Goal: Task Accomplishment & Management: Manage account settings

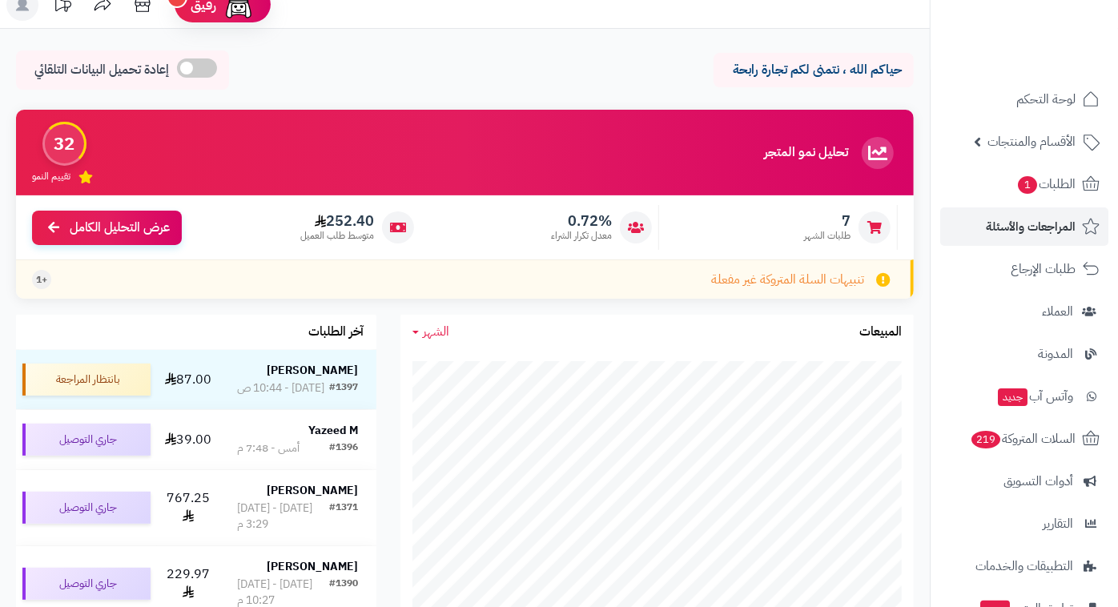
scroll to position [15, 0]
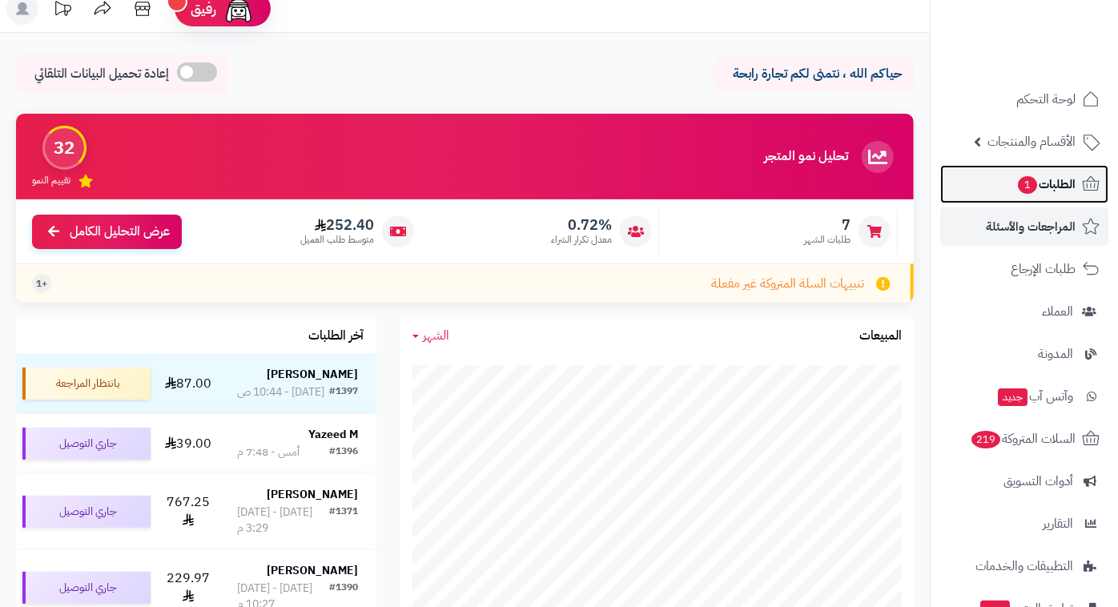
click at [1074, 179] on span "الطلبات 1" at bounding box center [1045, 184] width 59 height 22
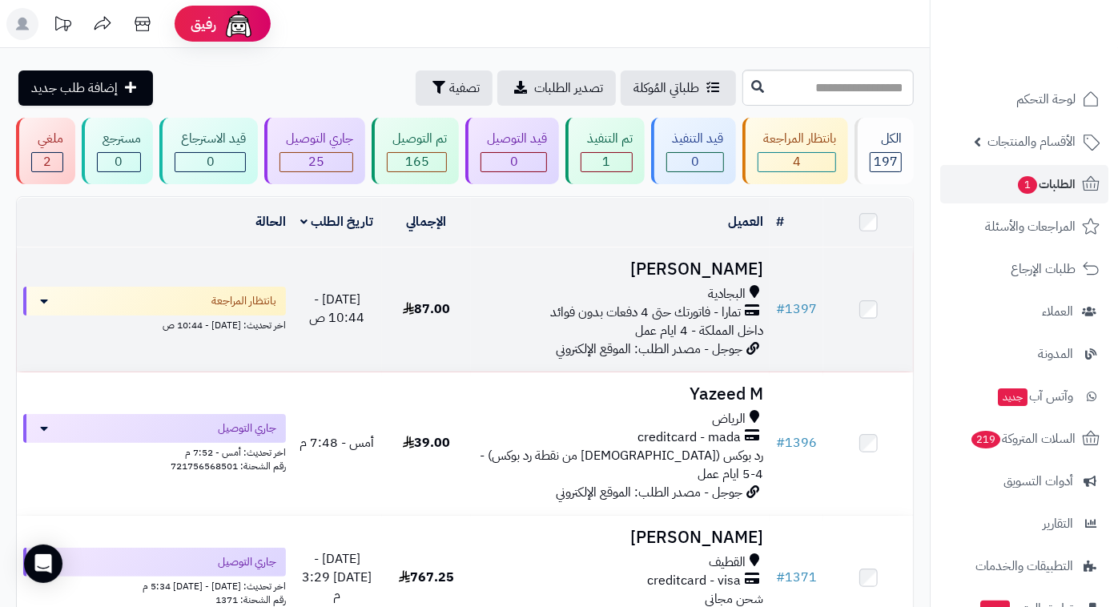
click at [725, 280] on td "[PERSON_NAME] البجادية تمارا - فاتورتك حتى 4 دفعات بدون فوائد داخل المملكة - 4 …" at bounding box center [620, 310] width 299 height 124
click at [694, 267] on h3 "تركي العتيبي" at bounding box center [620, 269] width 286 height 18
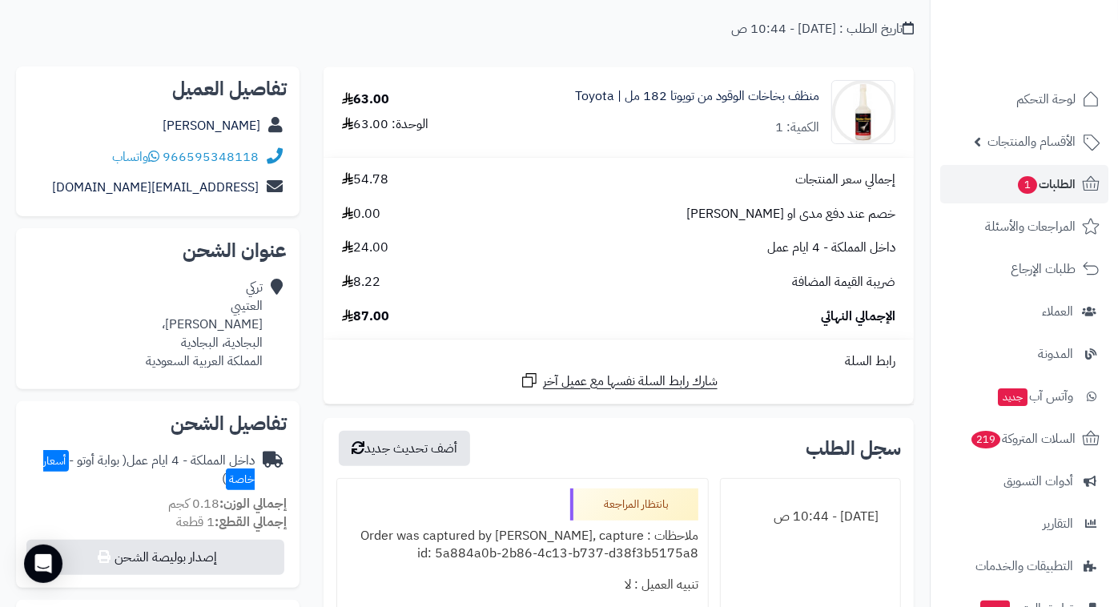
scroll to position [129, 0]
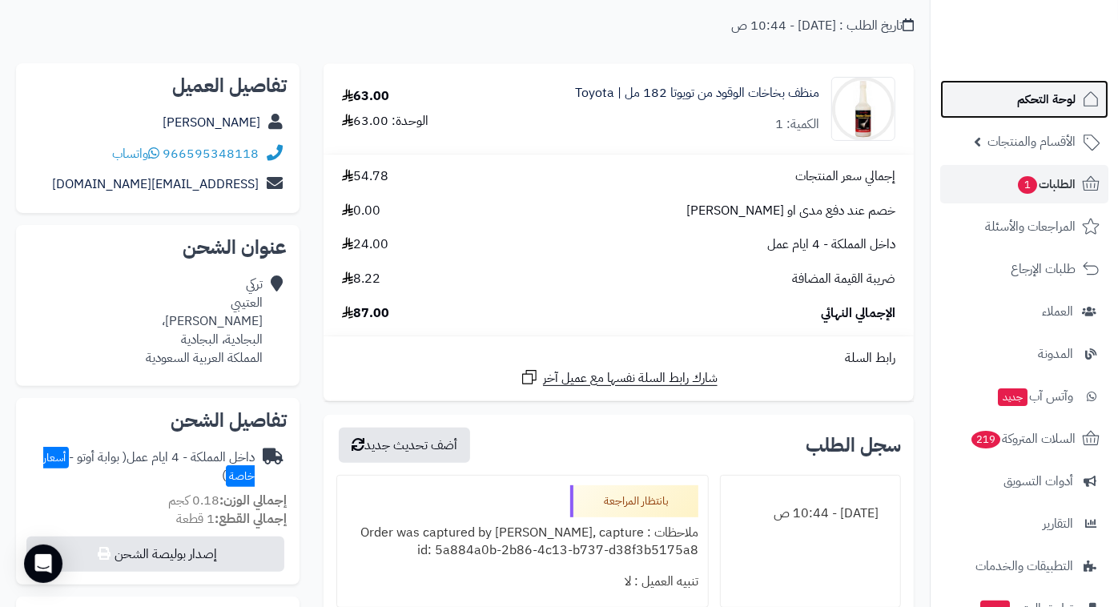
click at [1048, 112] on link "لوحة التحكم" at bounding box center [1024, 99] width 168 height 38
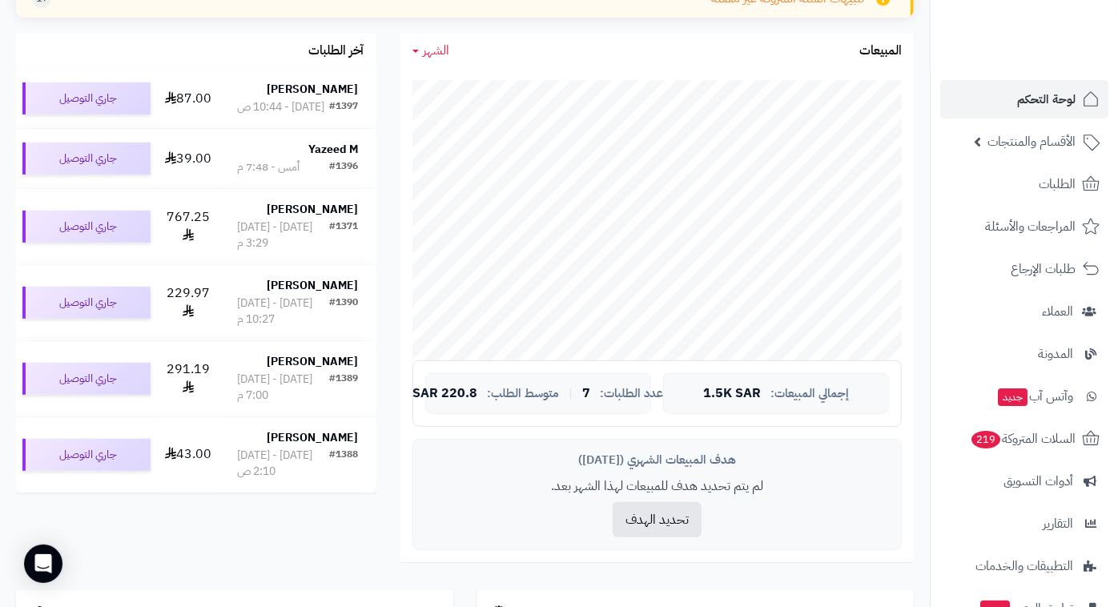
scroll to position [302, 0]
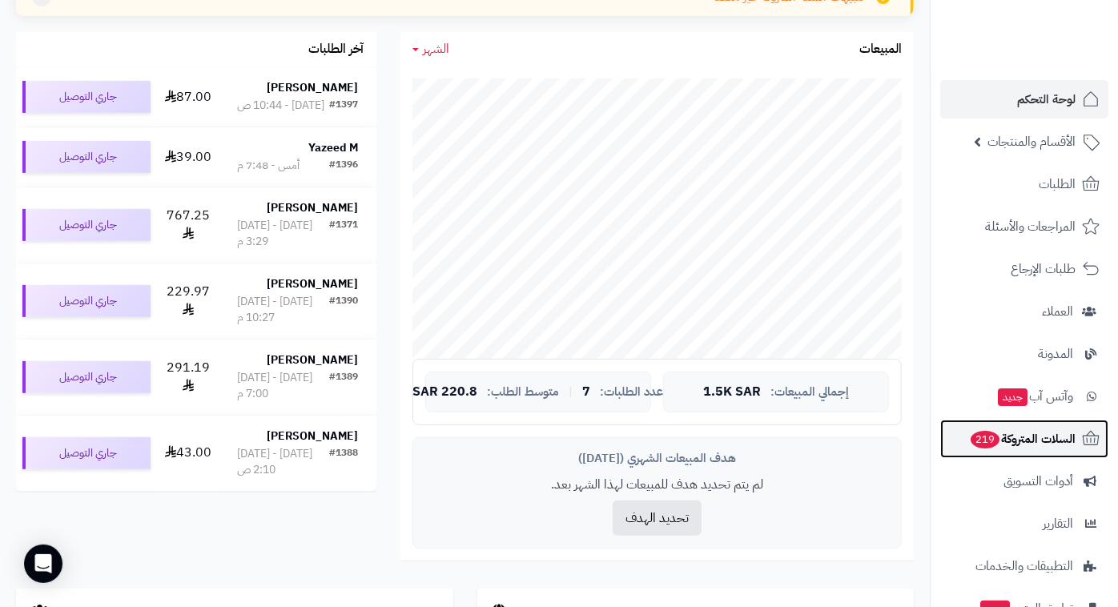
click at [1023, 428] on span "السلات المتروكة 219" at bounding box center [1022, 439] width 107 height 22
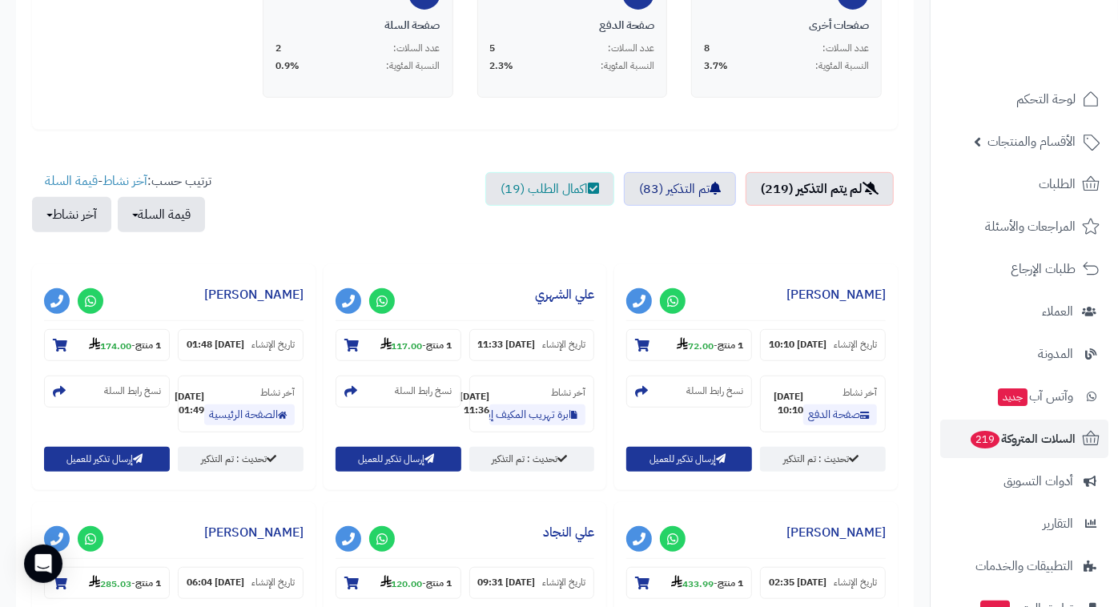
scroll to position [503, 0]
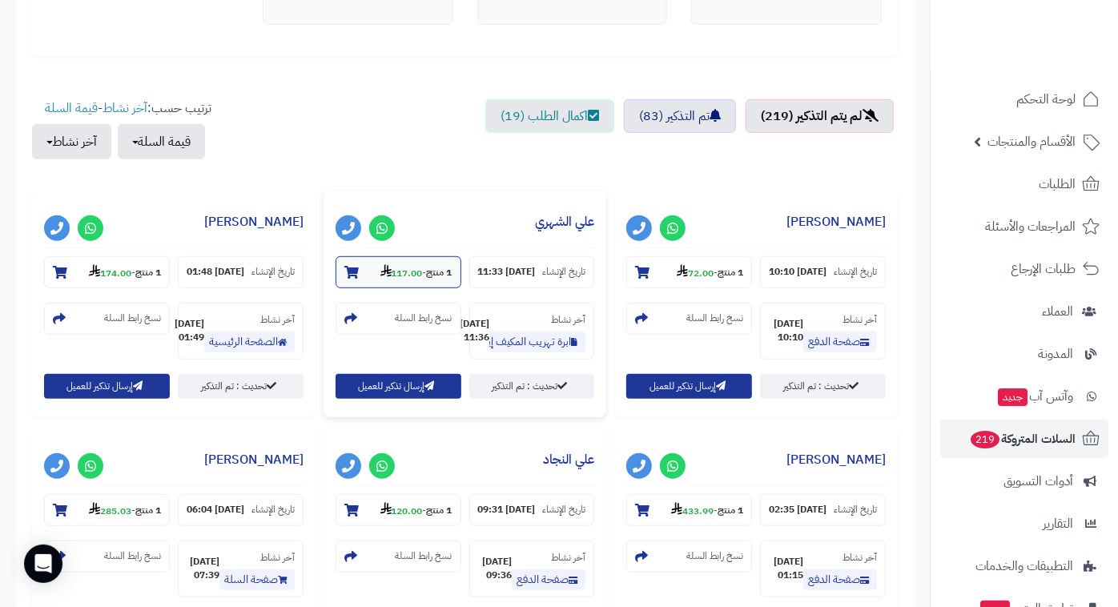
click at [427, 268] on strong "1 منتج" at bounding box center [440, 273] width 26 height 14
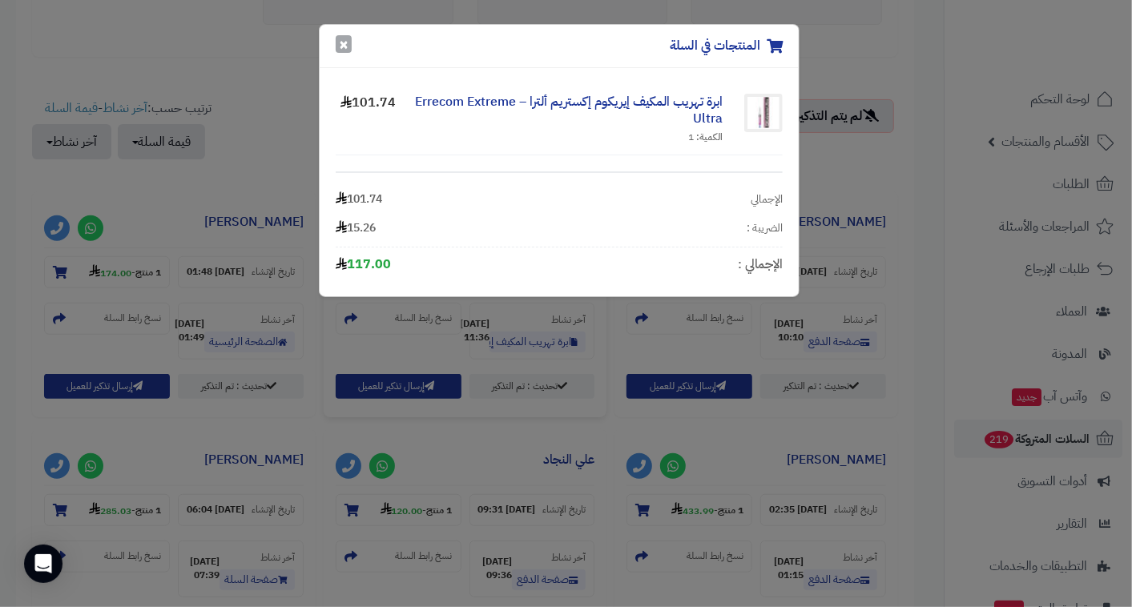
click at [338, 41] on button "×" at bounding box center [344, 44] width 16 height 18
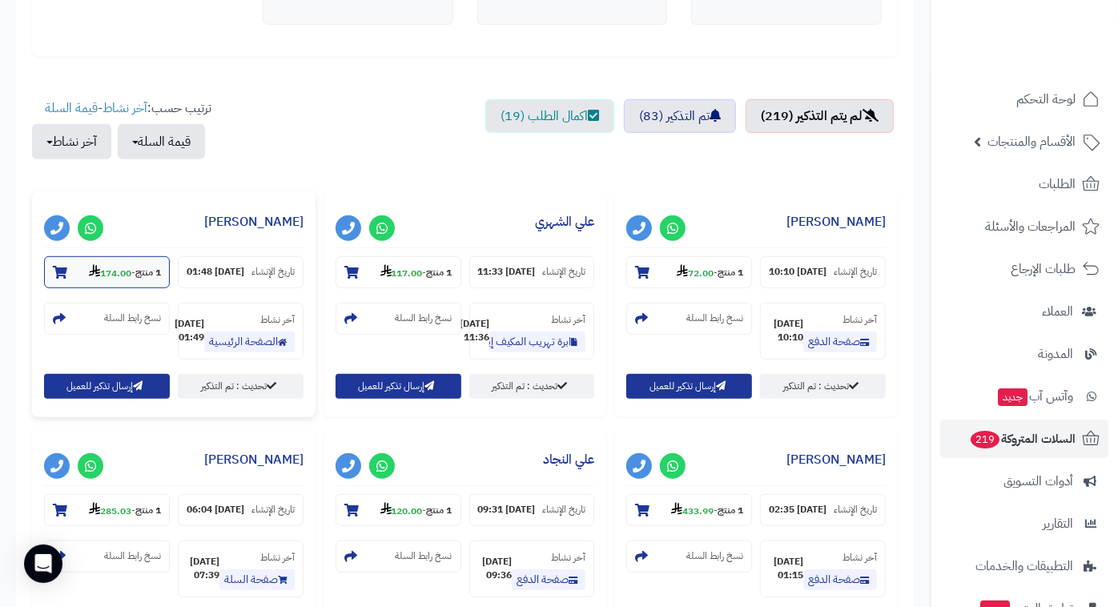
click at [134, 264] on small "1 منتج - 174.00" at bounding box center [125, 272] width 72 height 16
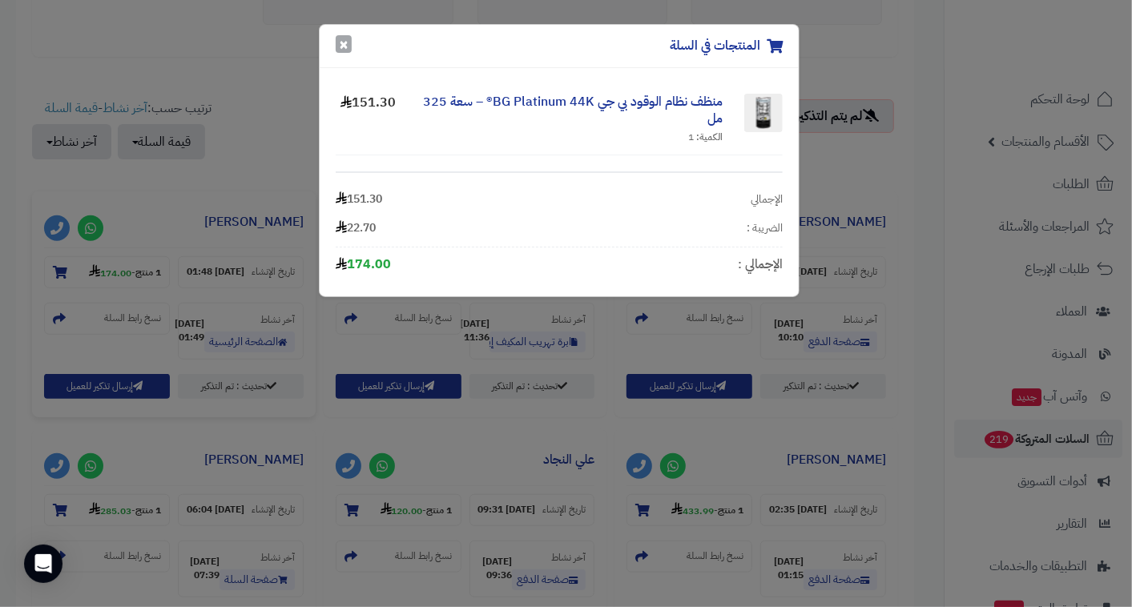
click at [340, 51] on button "×" at bounding box center [344, 44] width 16 height 18
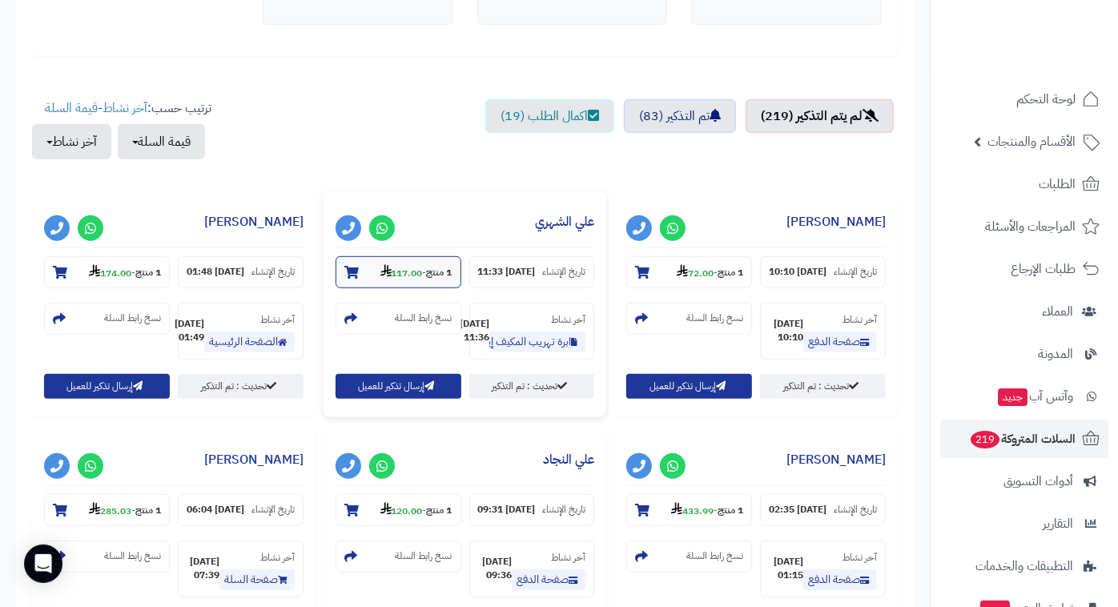
click at [414, 272] on strong "117.00" at bounding box center [401, 273] width 42 height 14
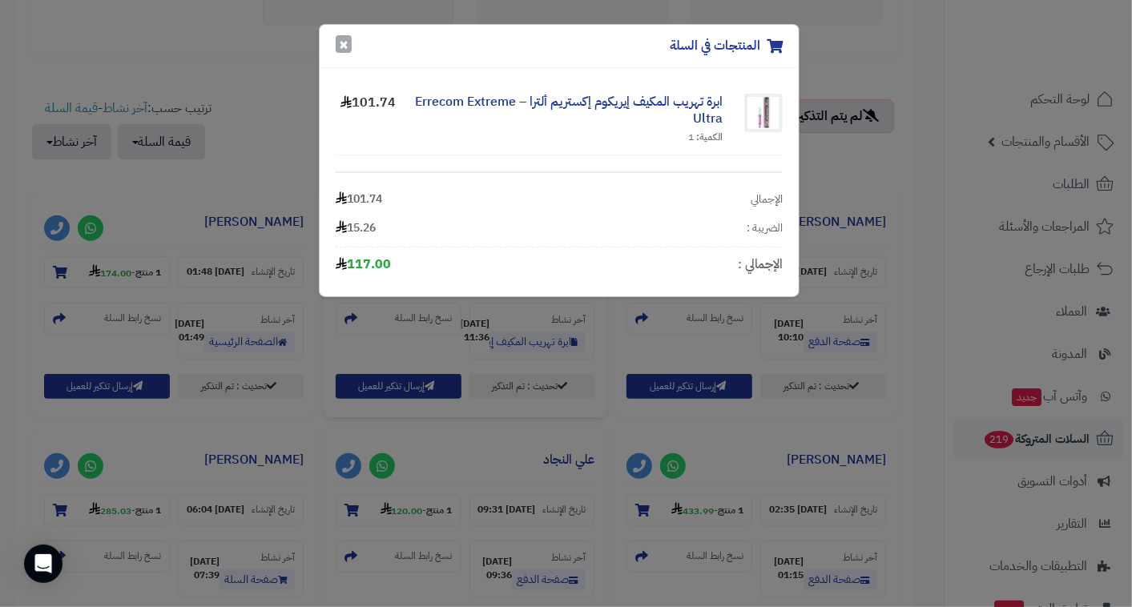
click at [340, 50] on button "×" at bounding box center [344, 44] width 16 height 18
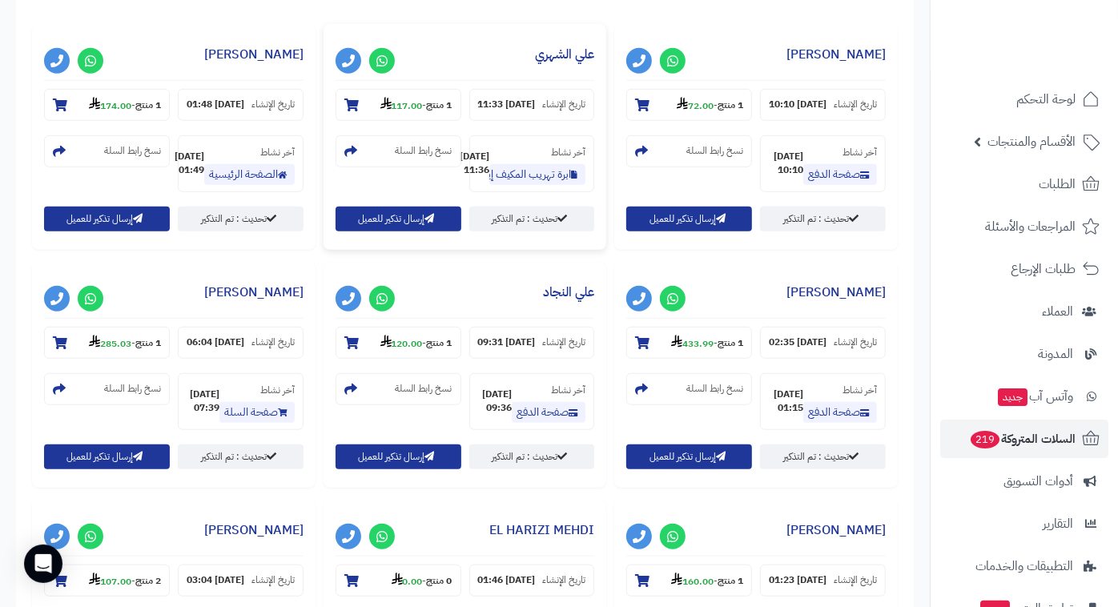
scroll to position [689, 0]
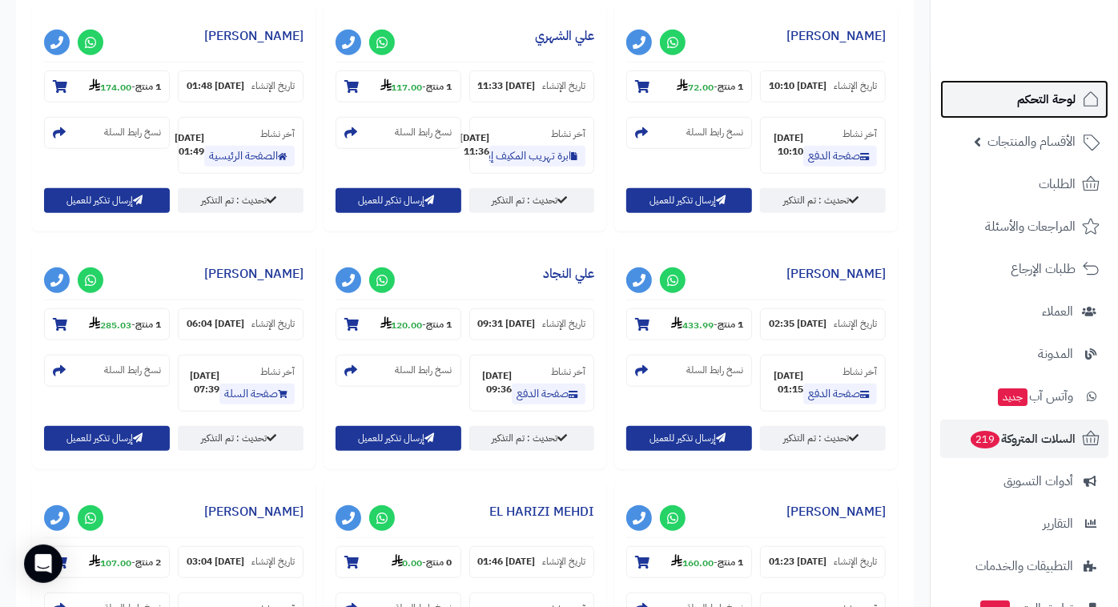
click at [1023, 105] on span "لوحة التحكم" at bounding box center [1046, 99] width 58 height 22
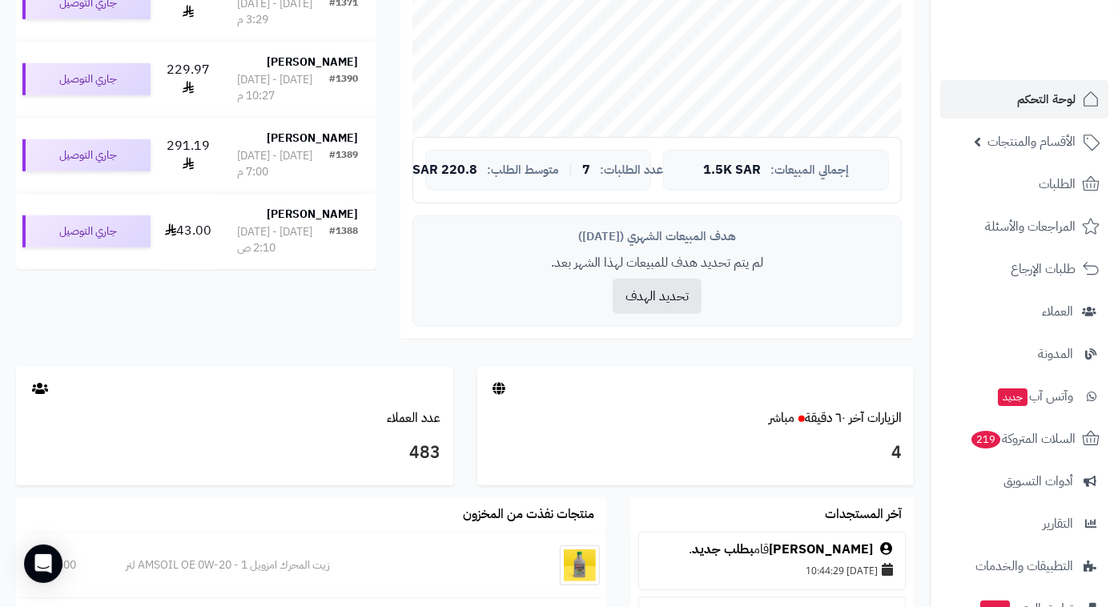
scroll to position [529, 0]
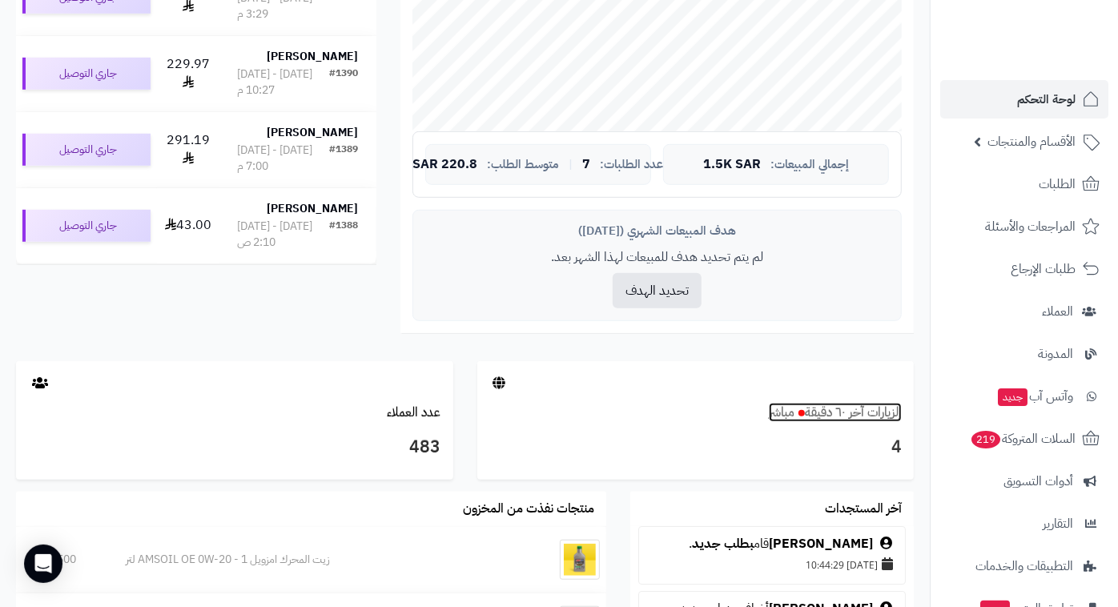
click at [843, 404] on link "الزيارات آخر ٦٠ دقيقة مباشر" at bounding box center [835, 412] width 133 height 19
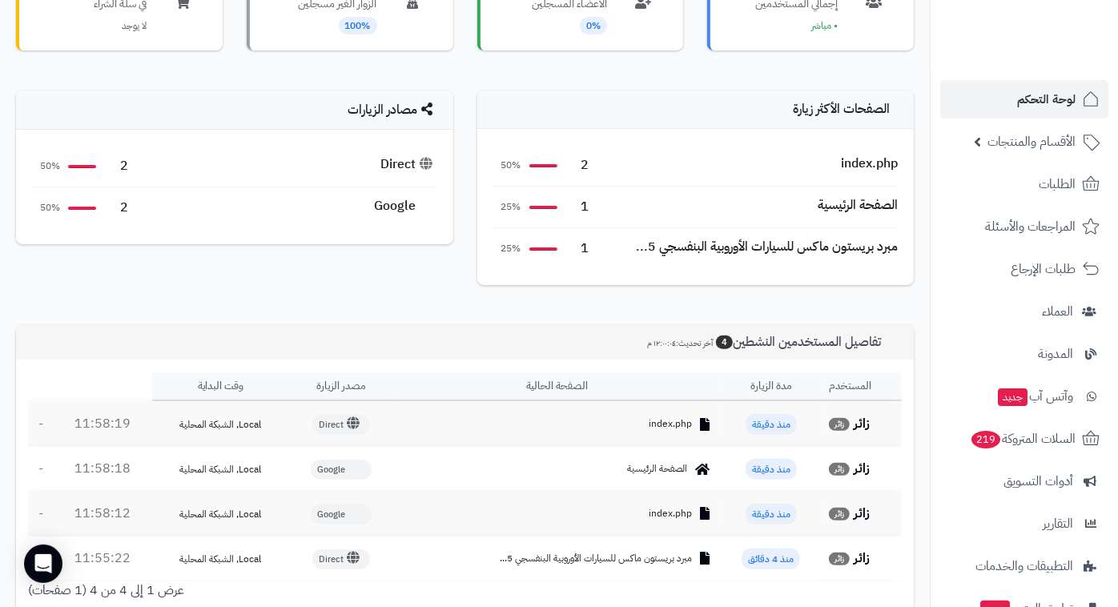
scroll to position [307, 0]
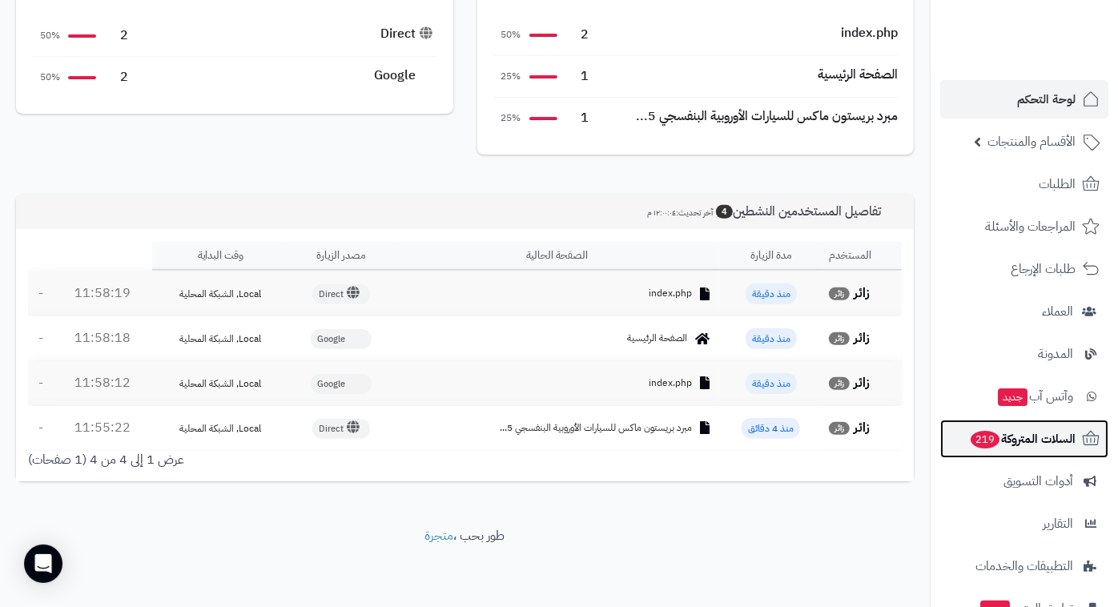
click at [1032, 433] on span "السلات المتروكة 219" at bounding box center [1022, 439] width 107 height 22
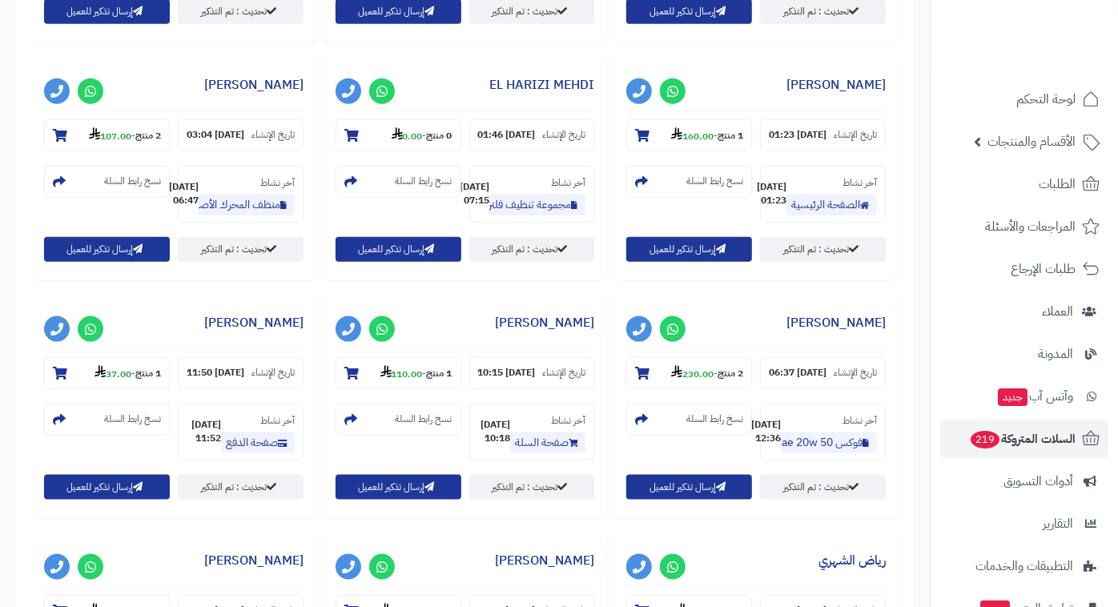
scroll to position [1117, 0]
